Goal: Task Accomplishment & Management: Manage account settings

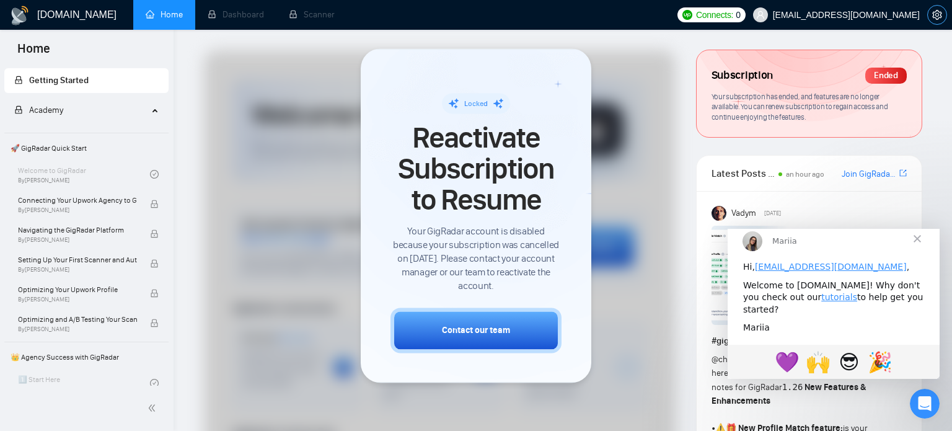
click at [939, 14] on icon "setting" at bounding box center [937, 15] width 10 height 10
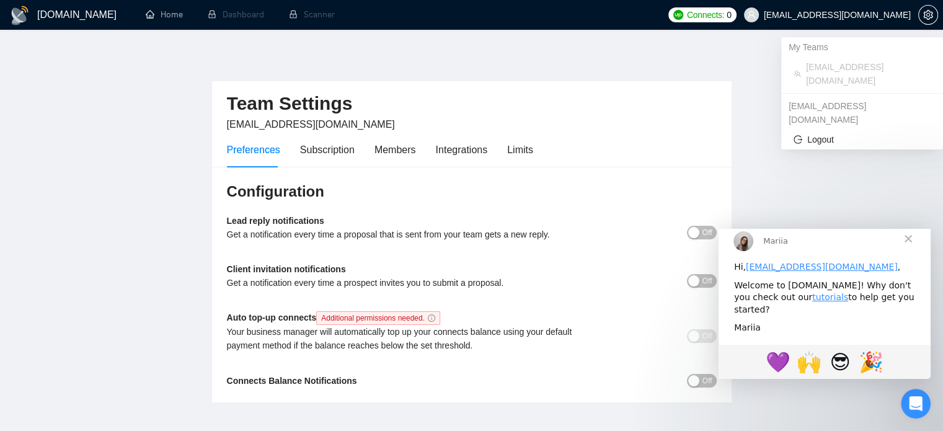
click at [835, 15] on span "[EMAIL_ADDRESS][DOMAIN_NAME]" at bounding box center [837, 15] width 147 height 0
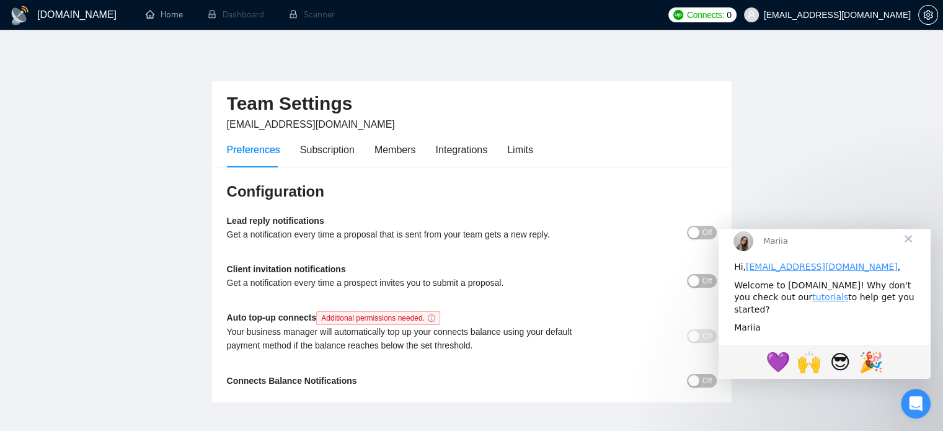
click at [411, 66] on div "Team Settings [EMAIL_ADDRESS][DOMAIN_NAME] Preferences Subscription Members Int…" at bounding box center [471, 226] width 521 height 353
click at [43, 11] on h1 "[DOMAIN_NAME]" at bounding box center [76, 15] width 79 height 30
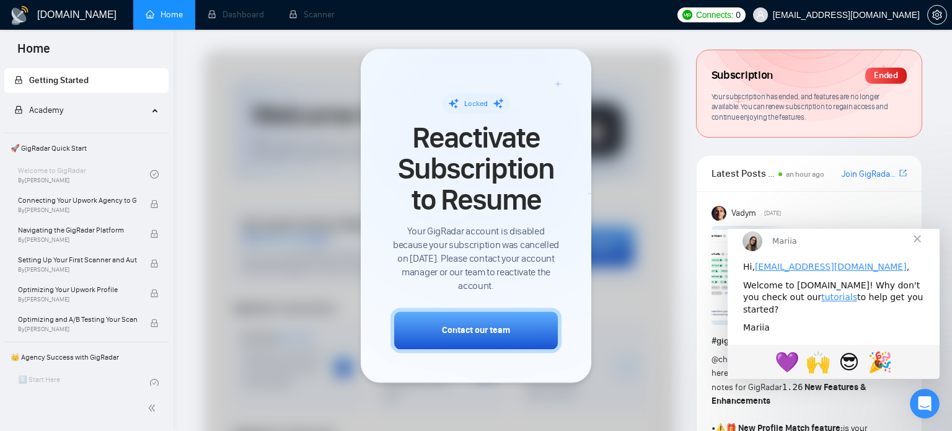
click at [916, 254] on span "Close" at bounding box center [917, 238] width 45 height 45
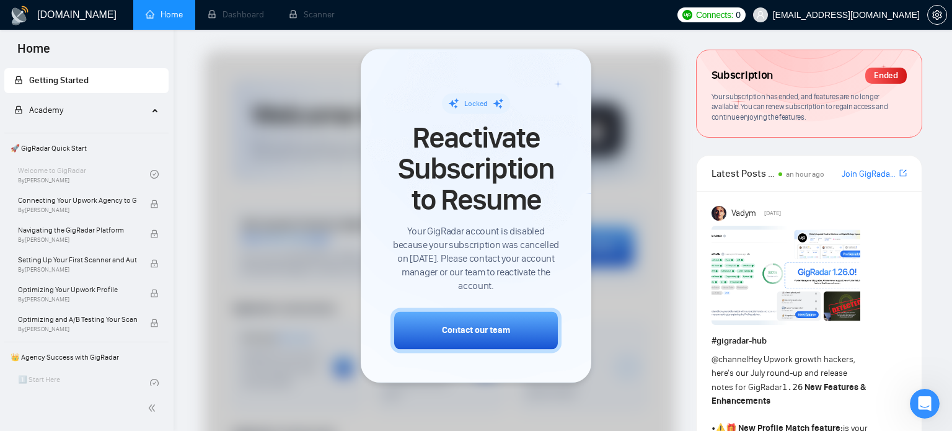
click at [87, 103] on span "Academy" at bounding box center [81, 110] width 134 height 25
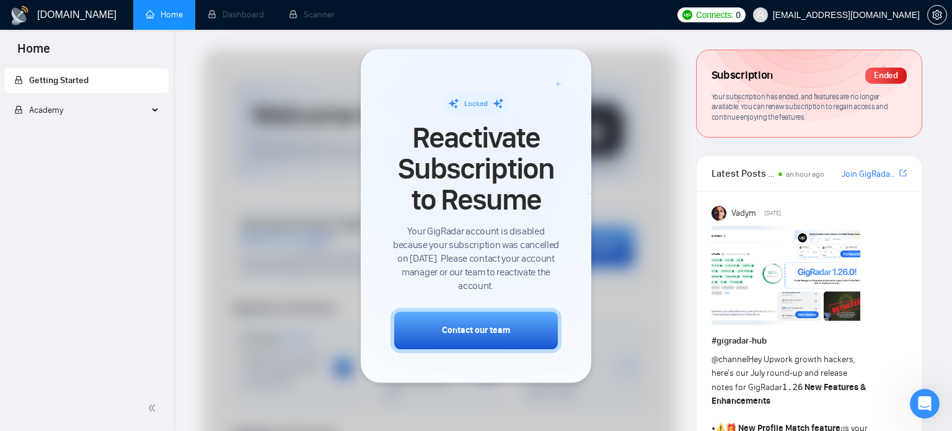
click at [87, 103] on span "Academy" at bounding box center [81, 110] width 134 height 25
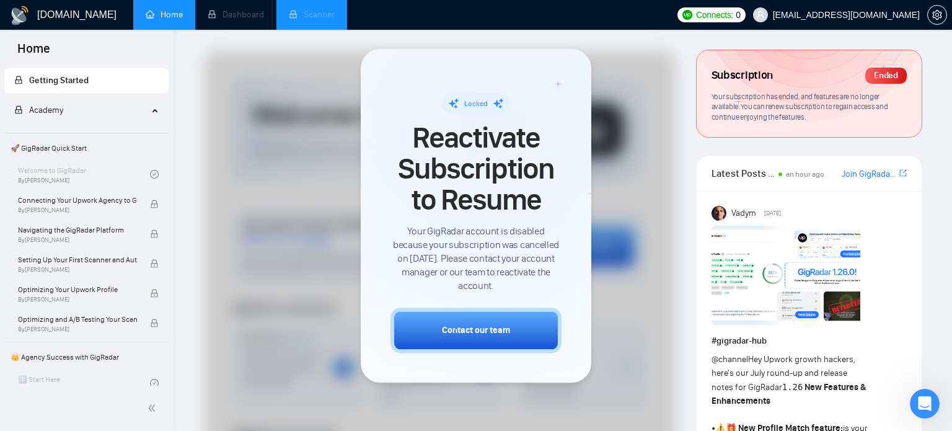
click at [315, 24] on li "Scanner" at bounding box center [311, 15] width 71 height 30
click at [891, 74] on div "Ended" at bounding box center [886, 76] width 42 height 16
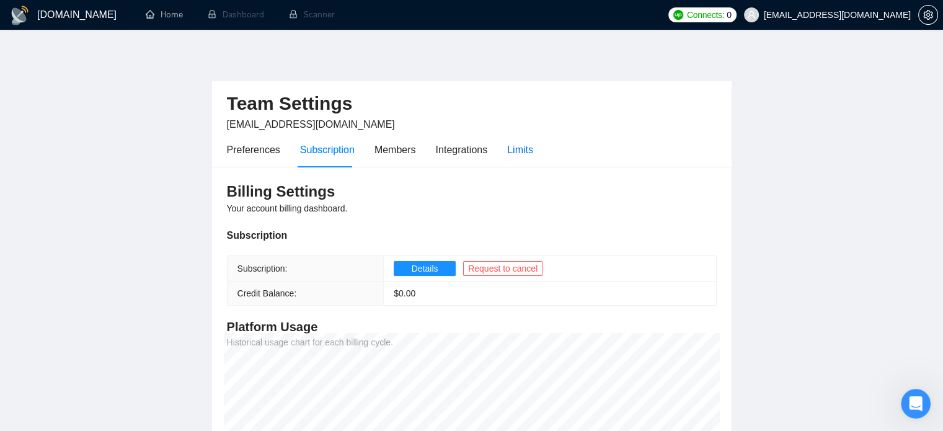
click at [529, 150] on div "Limits" at bounding box center [520, 149] width 26 height 15
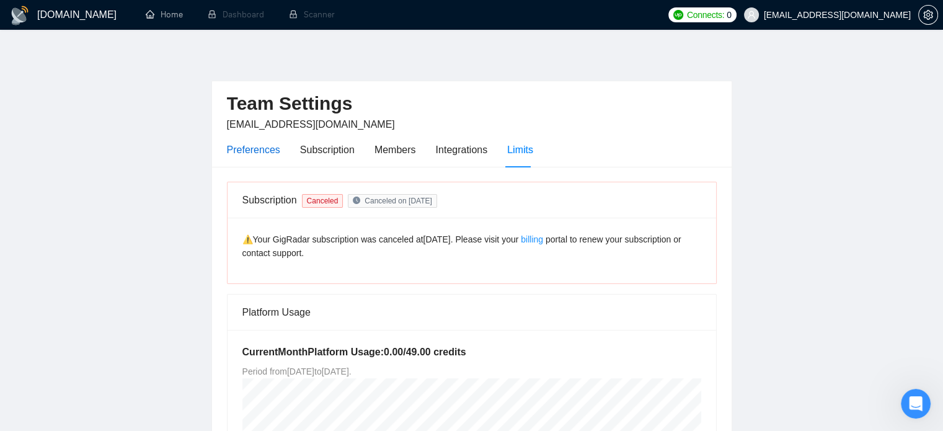
click at [257, 156] on div "Preferences" at bounding box center [253, 149] width 53 height 15
